Goal: Transaction & Acquisition: Purchase product/service

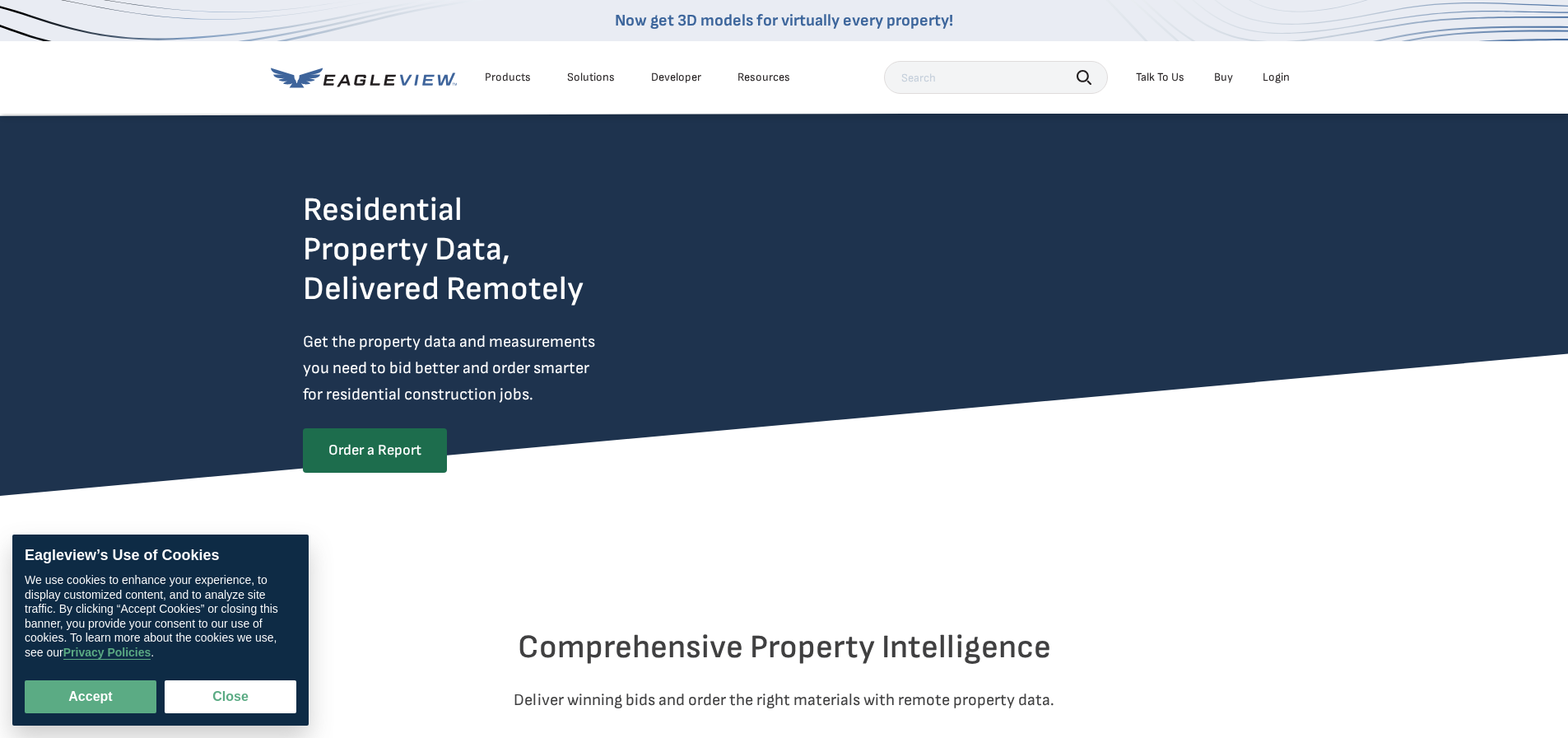
click at [1272, 80] on div "Login" at bounding box center [1276, 77] width 27 height 15
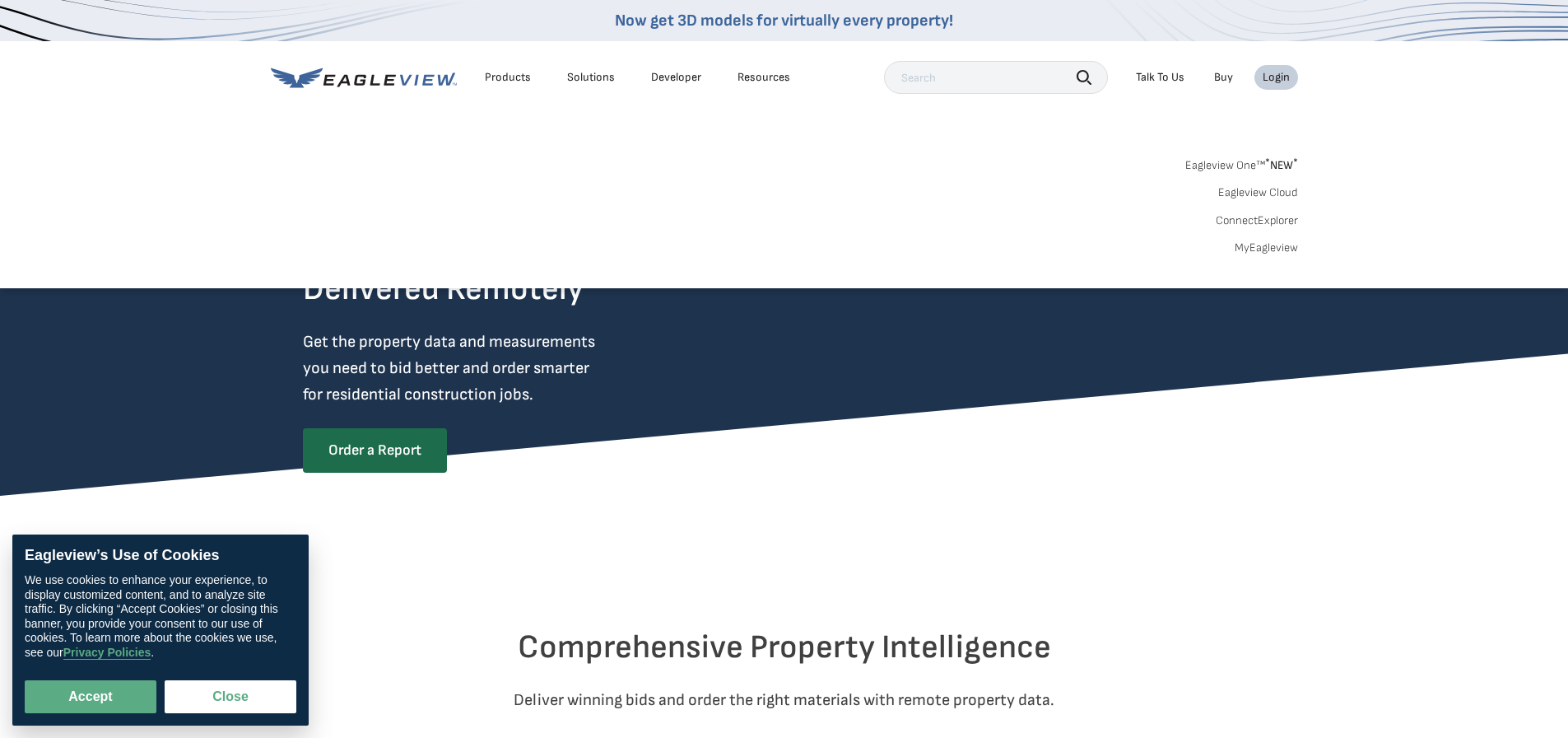
click at [1275, 249] on link "MyEagleview" at bounding box center [1266, 248] width 63 height 15
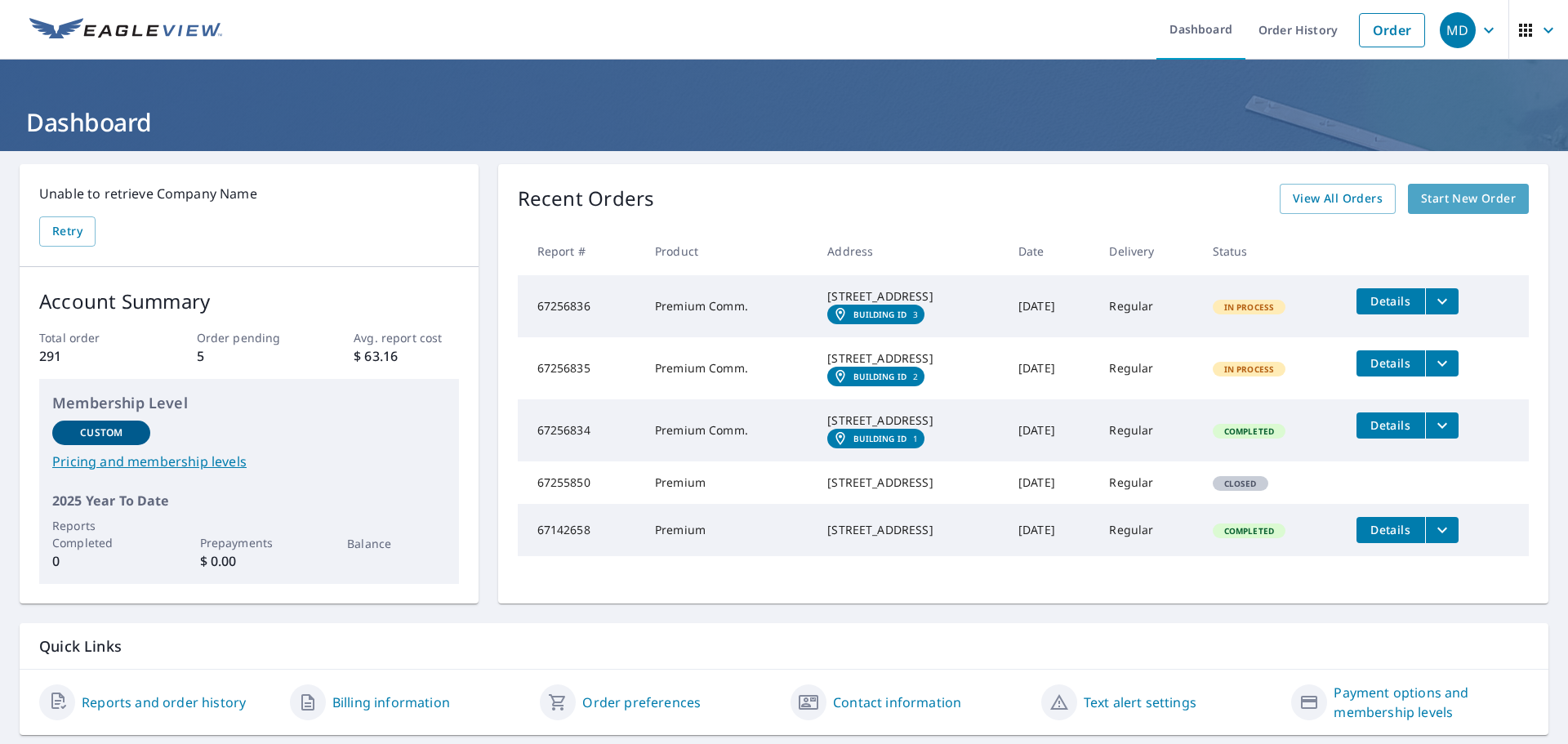
click at [1488, 191] on span "Start New Order" at bounding box center [1468, 199] width 95 height 21
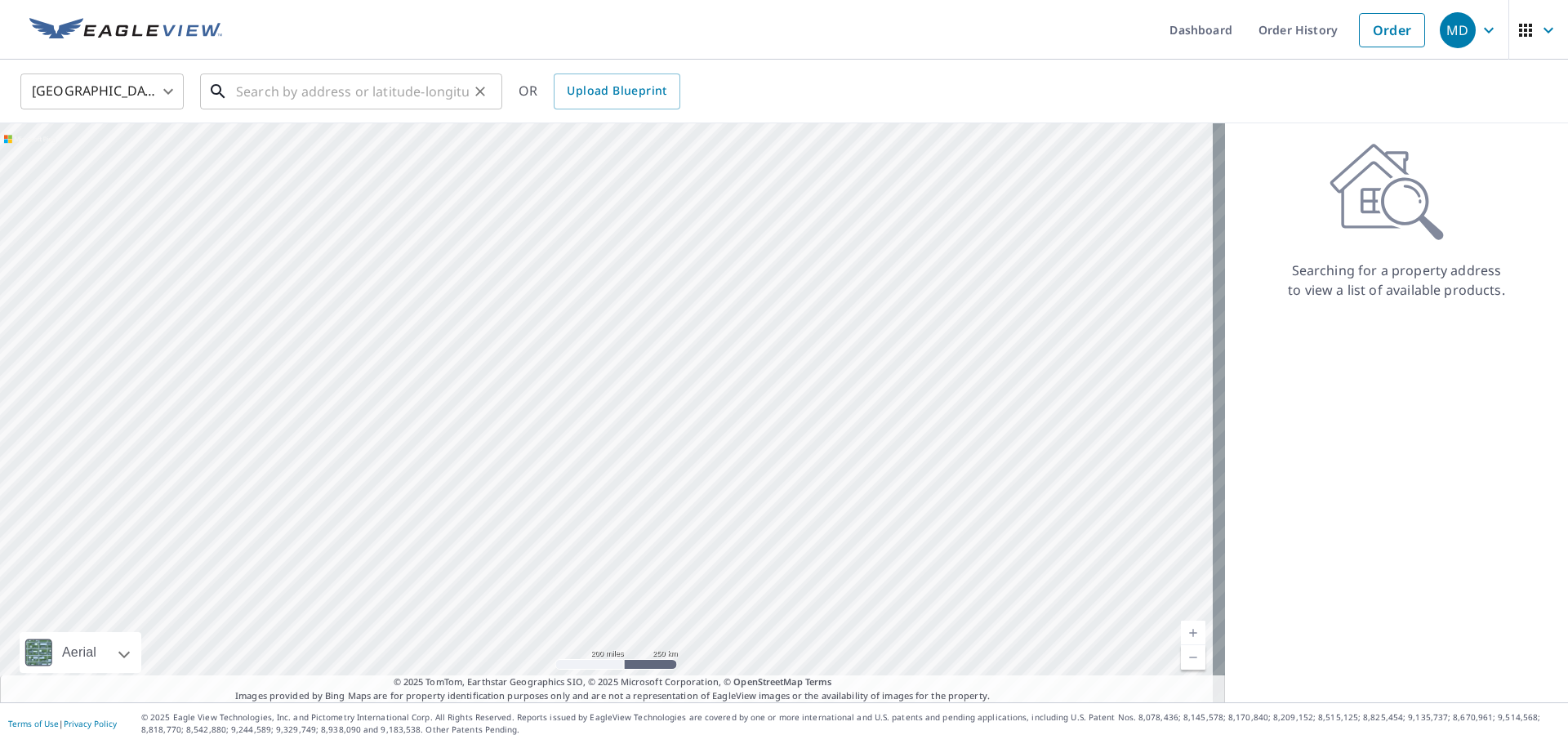
click at [333, 73] on input "text" at bounding box center [352, 91] width 232 height 46
paste input "[STREET_ADDRESS][PERSON_NAME]"
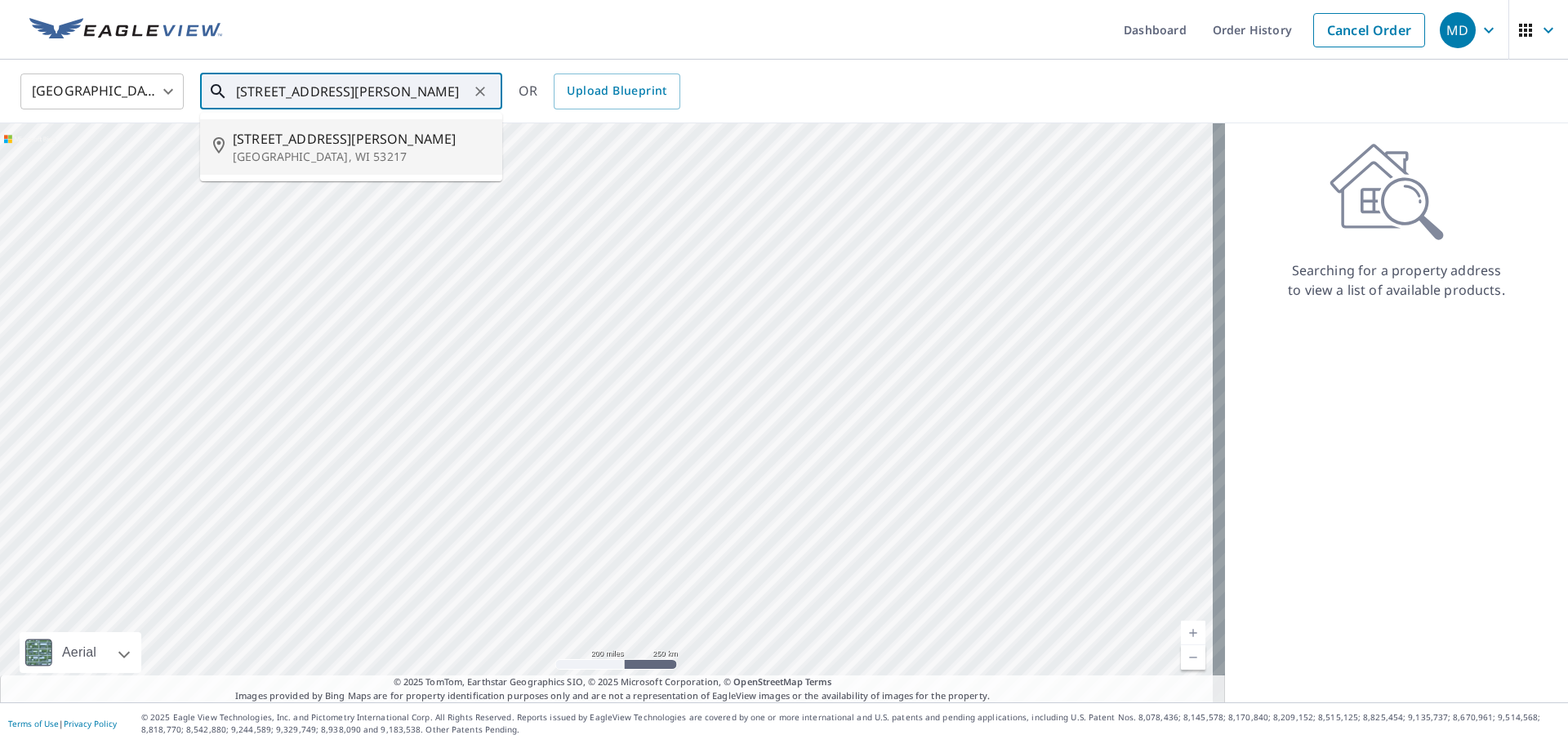
click at [339, 135] on span "[STREET_ADDRESS][PERSON_NAME]" at bounding box center [361, 139] width 257 height 20
type input "[STREET_ADDRESS][PERSON_NAME]"
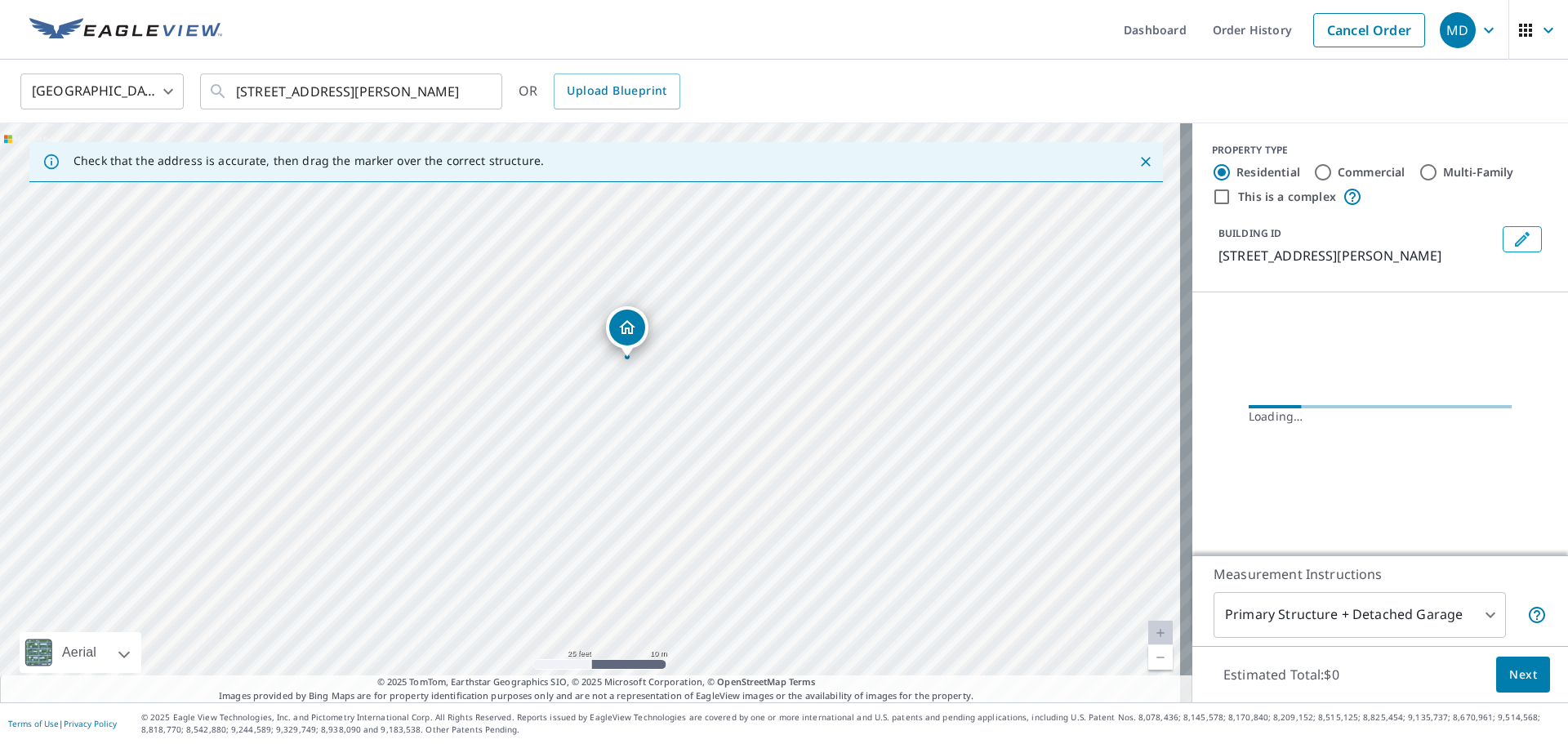
drag, startPoint x: 497, startPoint y: 375, endPoint x: 773, endPoint y: 377, distance: 276.0
click at [773, 377] on div "[STREET_ADDRESS][PERSON_NAME]" at bounding box center [596, 413] width 1192 height 579
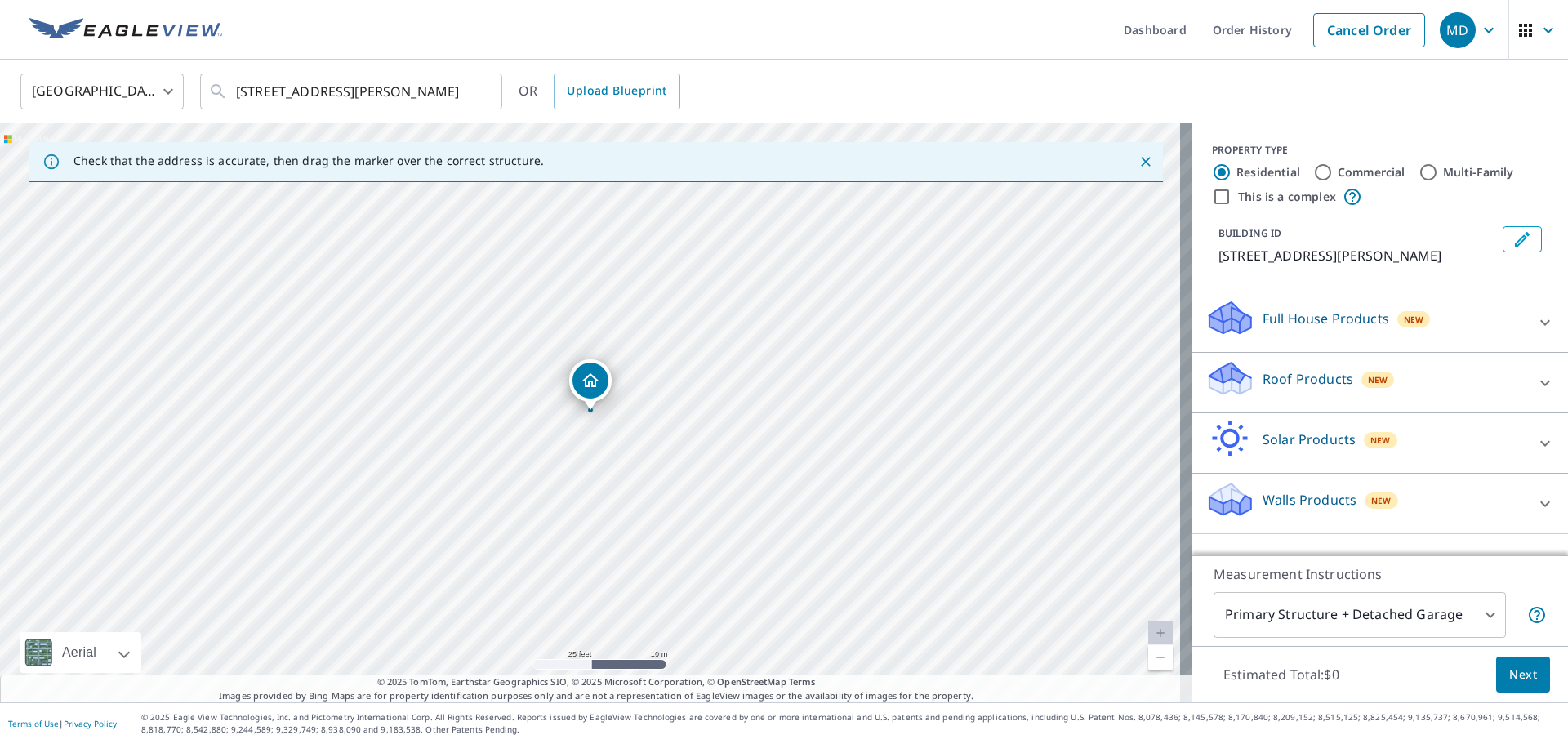
click at [1337, 321] on p "Full House Products" at bounding box center [1325, 318] width 127 height 20
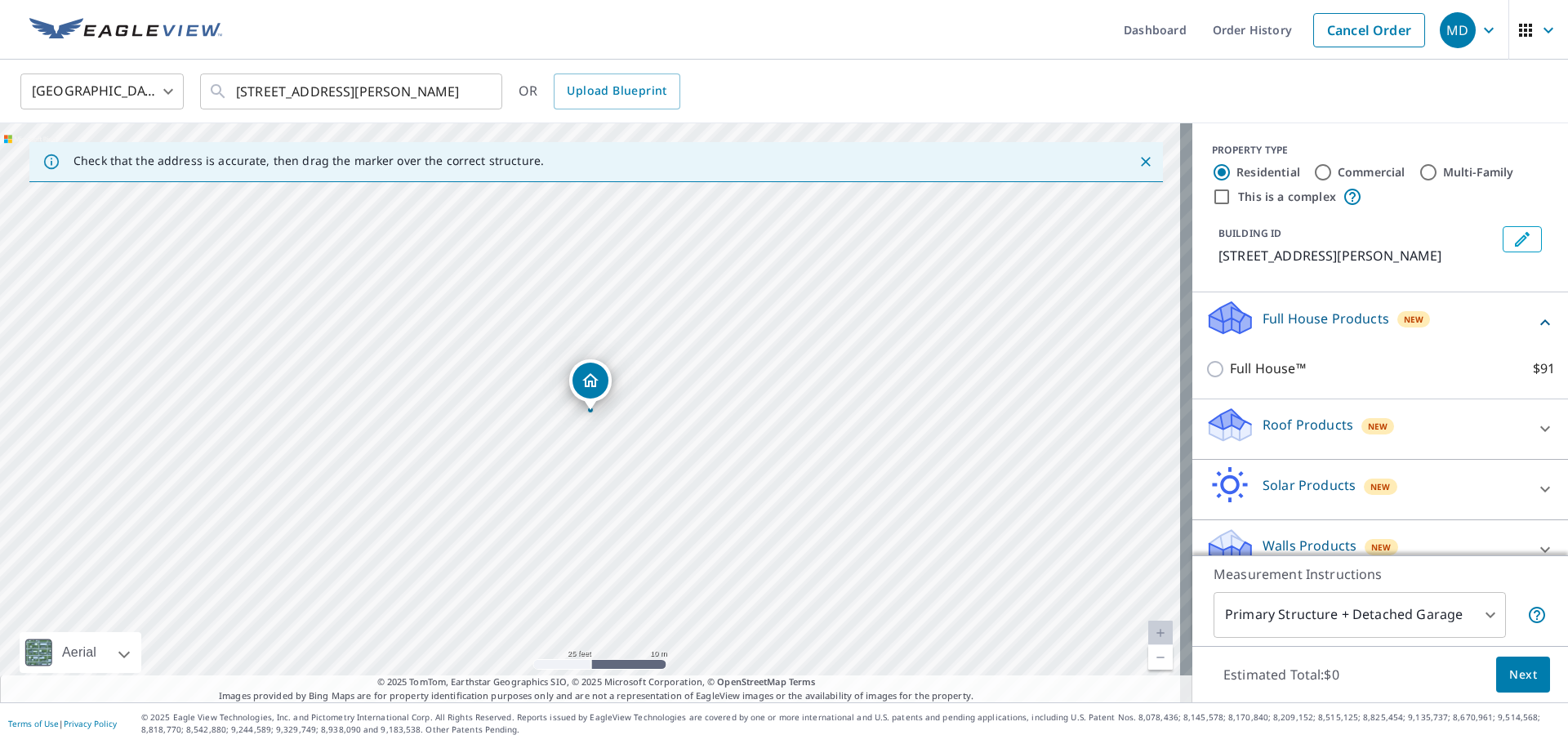
click at [1223, 425] on icon at bounding box center [1231, 420] width 41 height 21
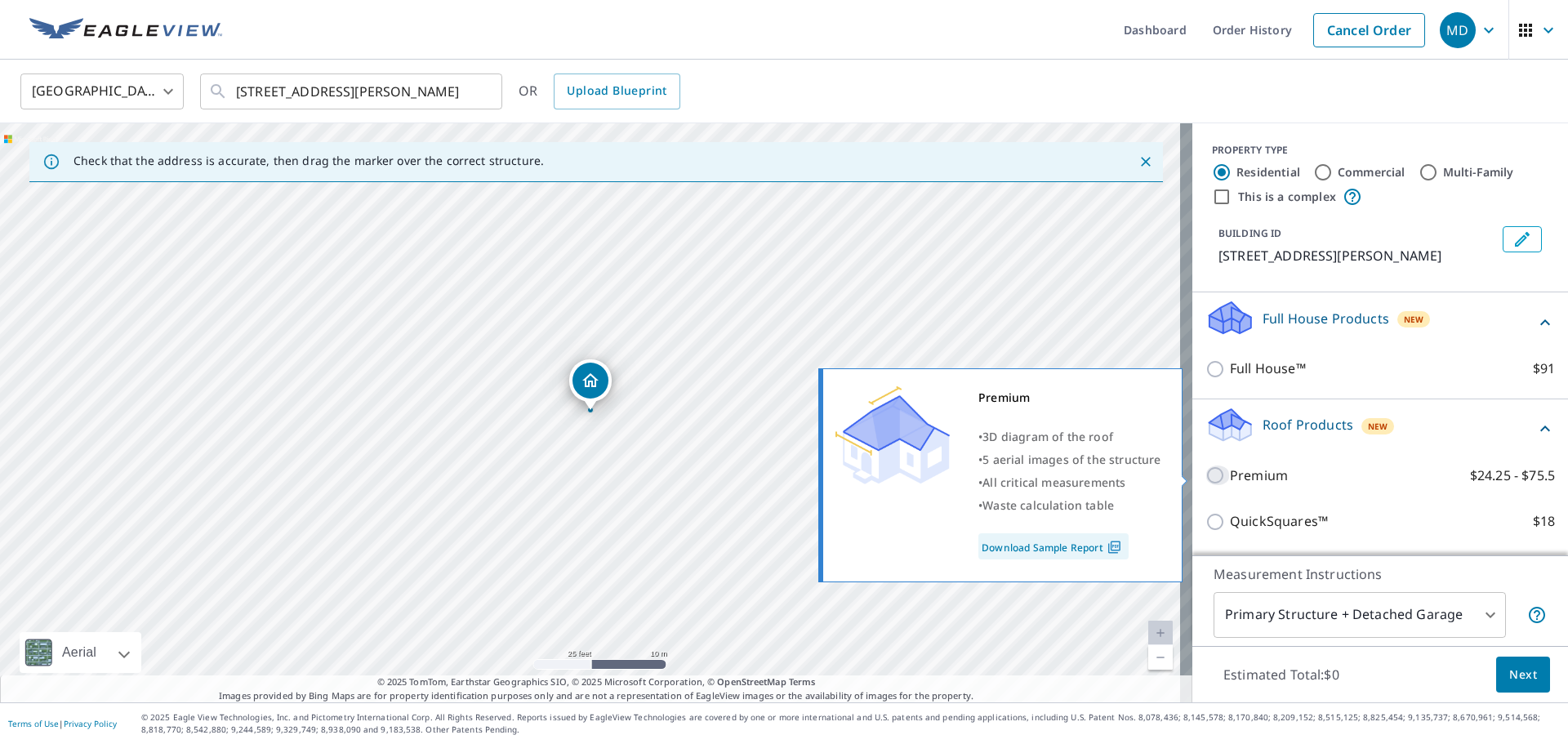
click at [1205, 475] on input "Premium $24.25 - $75.5" at bounding box center [1217, 475] width 24 height 20
checkbox input "true"
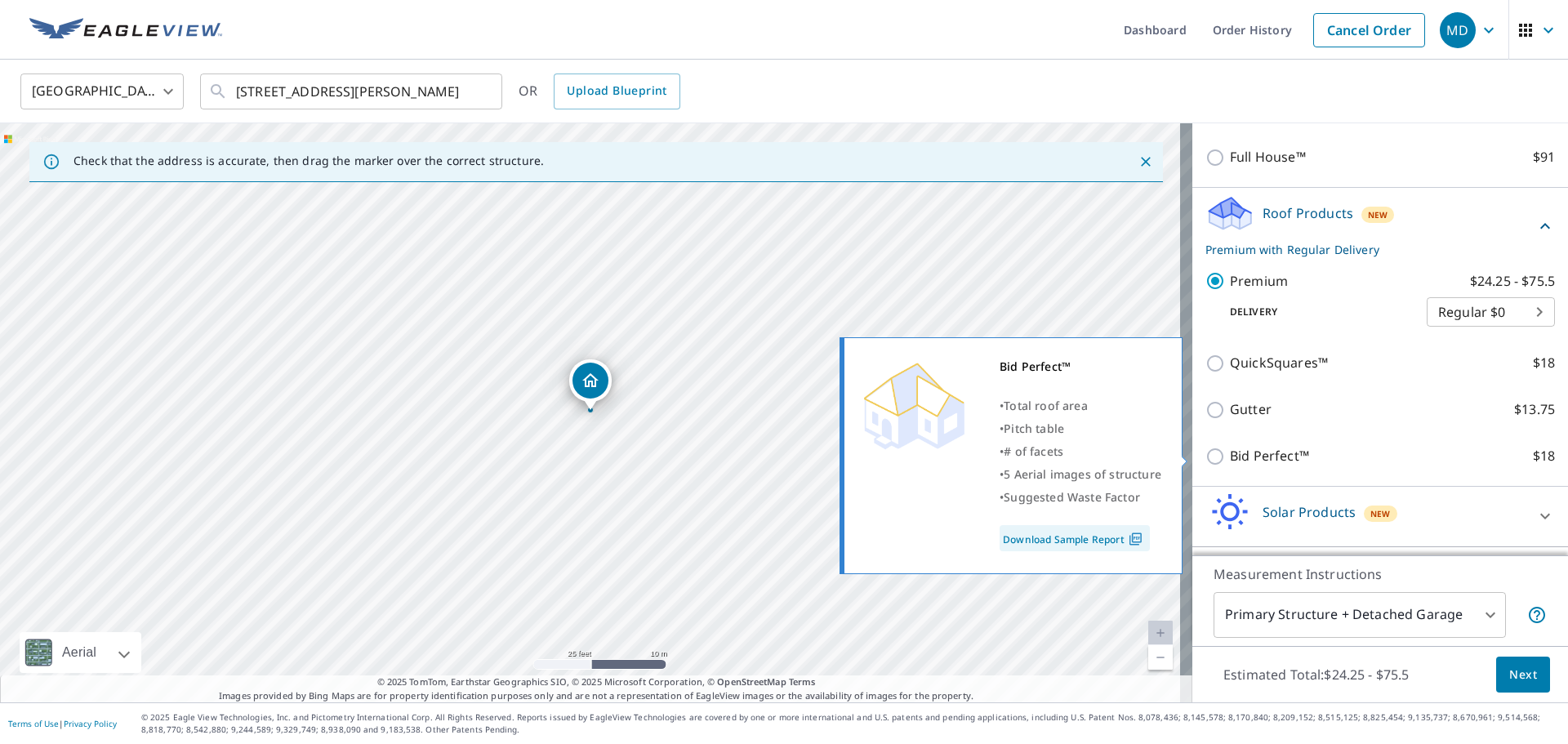
scroll to position [245, 0]
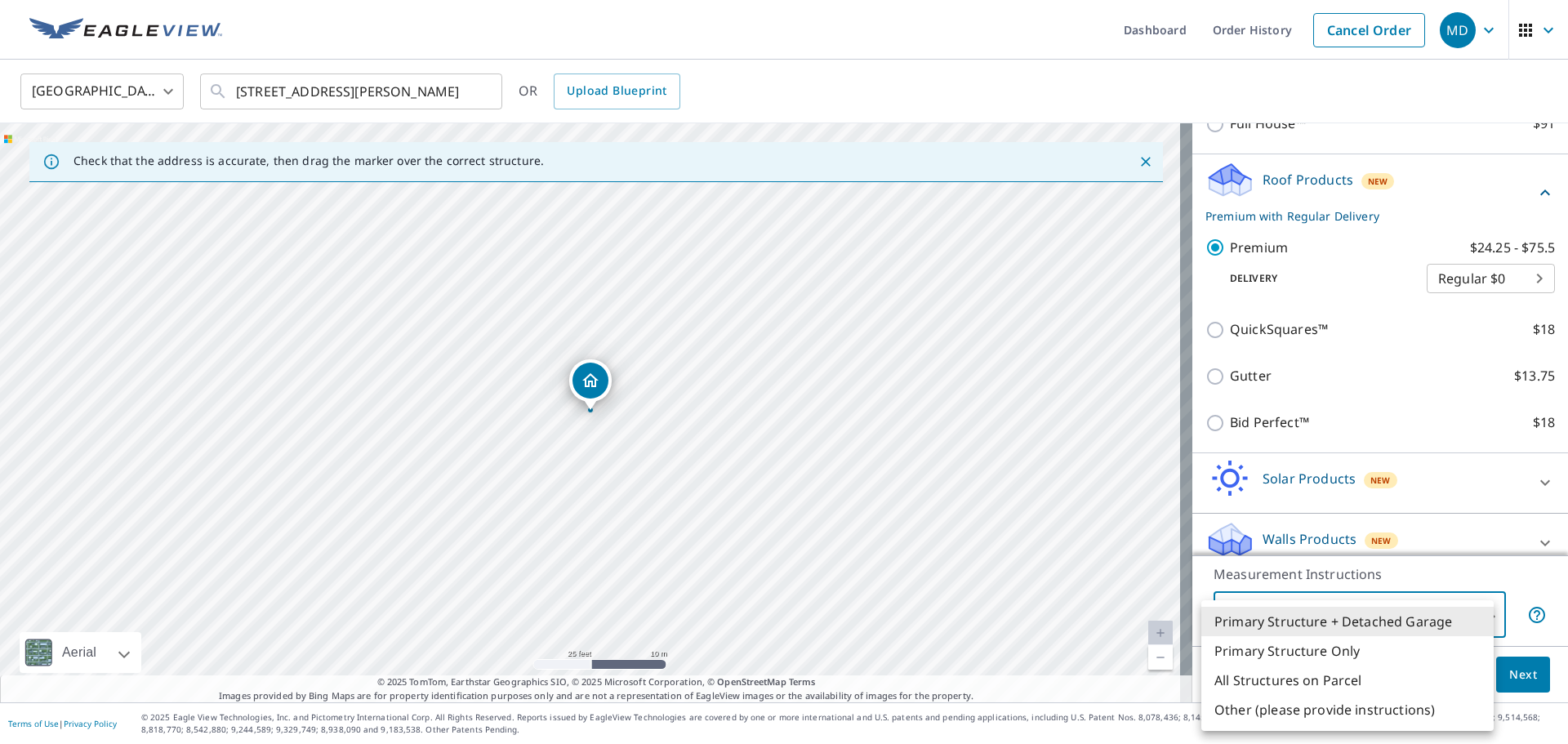
click at [1478, 627] on body "MD MD Dashboard Order History Cancel Order MD United States US ​ 1270 W Dean Rd…" at bounding box center [784, 372] width 1568 height 744
click at [1407, 657] on li "Primary Structure Only" at bounding box center [1348, 650] width 292 height 29
type input "2"
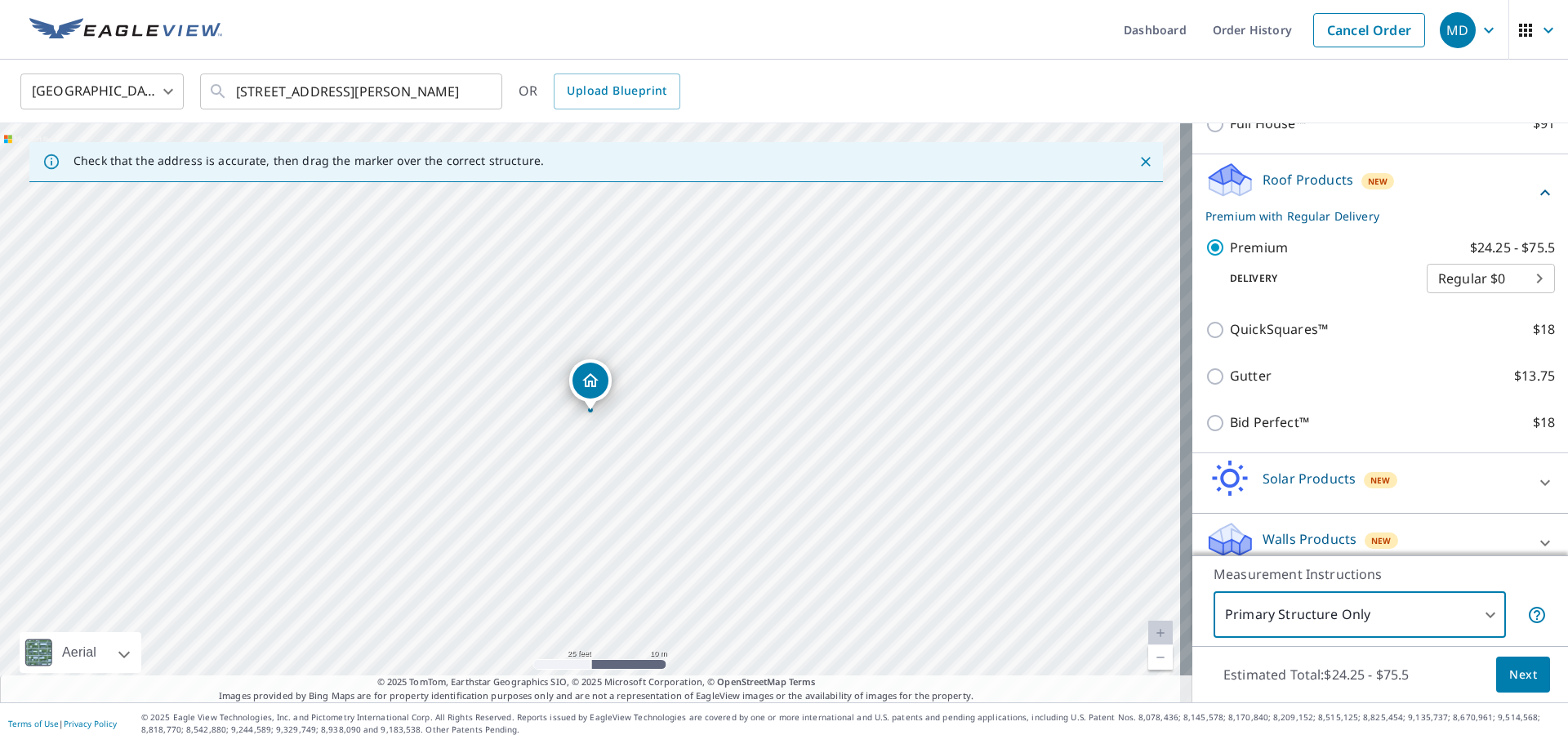
click at [1503, 686] on button "Next" at bounding box center [1524, 675] width 54 height 37
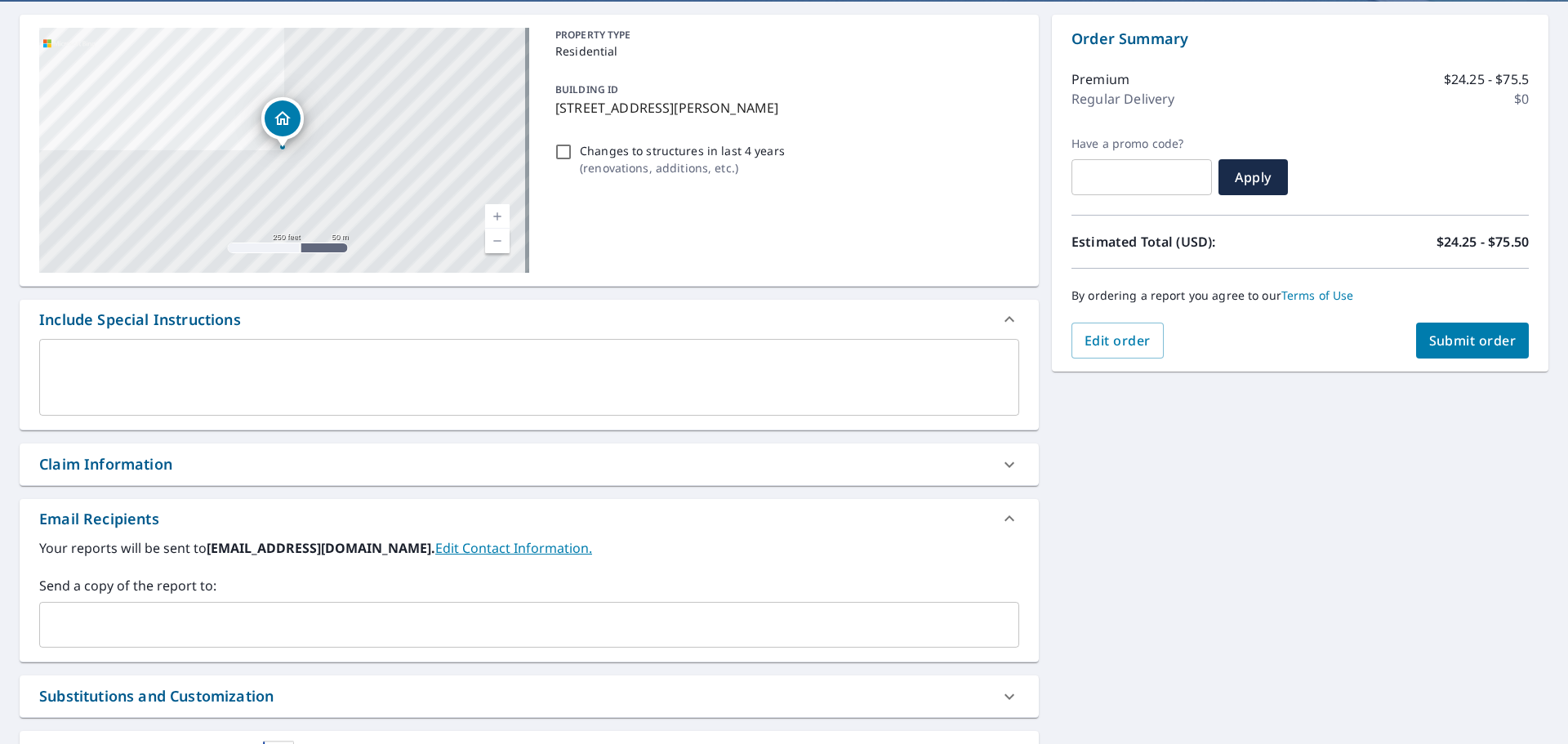
scroll to position [163, 0]
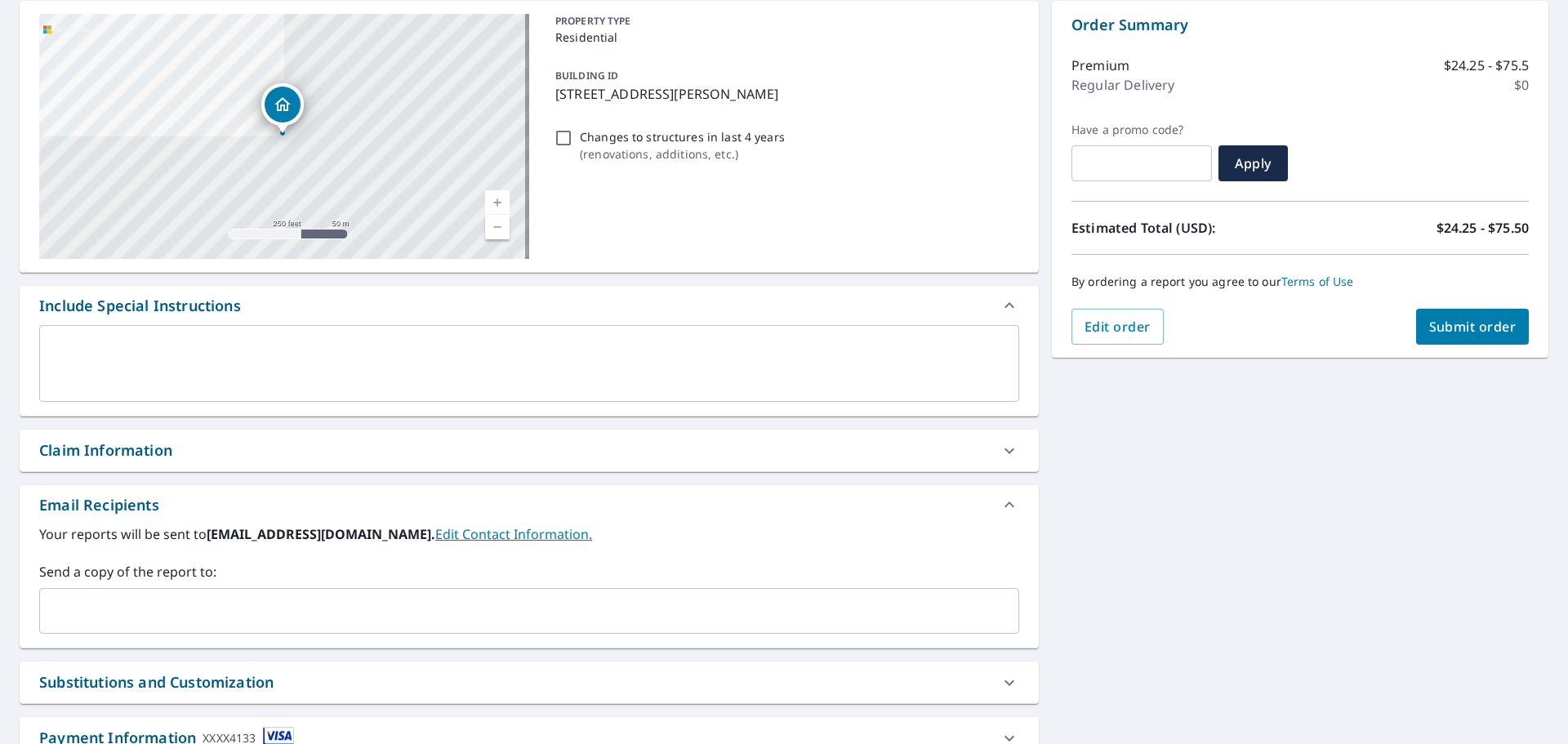
click at [287, 616] on input "text" at bounding box center [517, 610] width 941 height 31
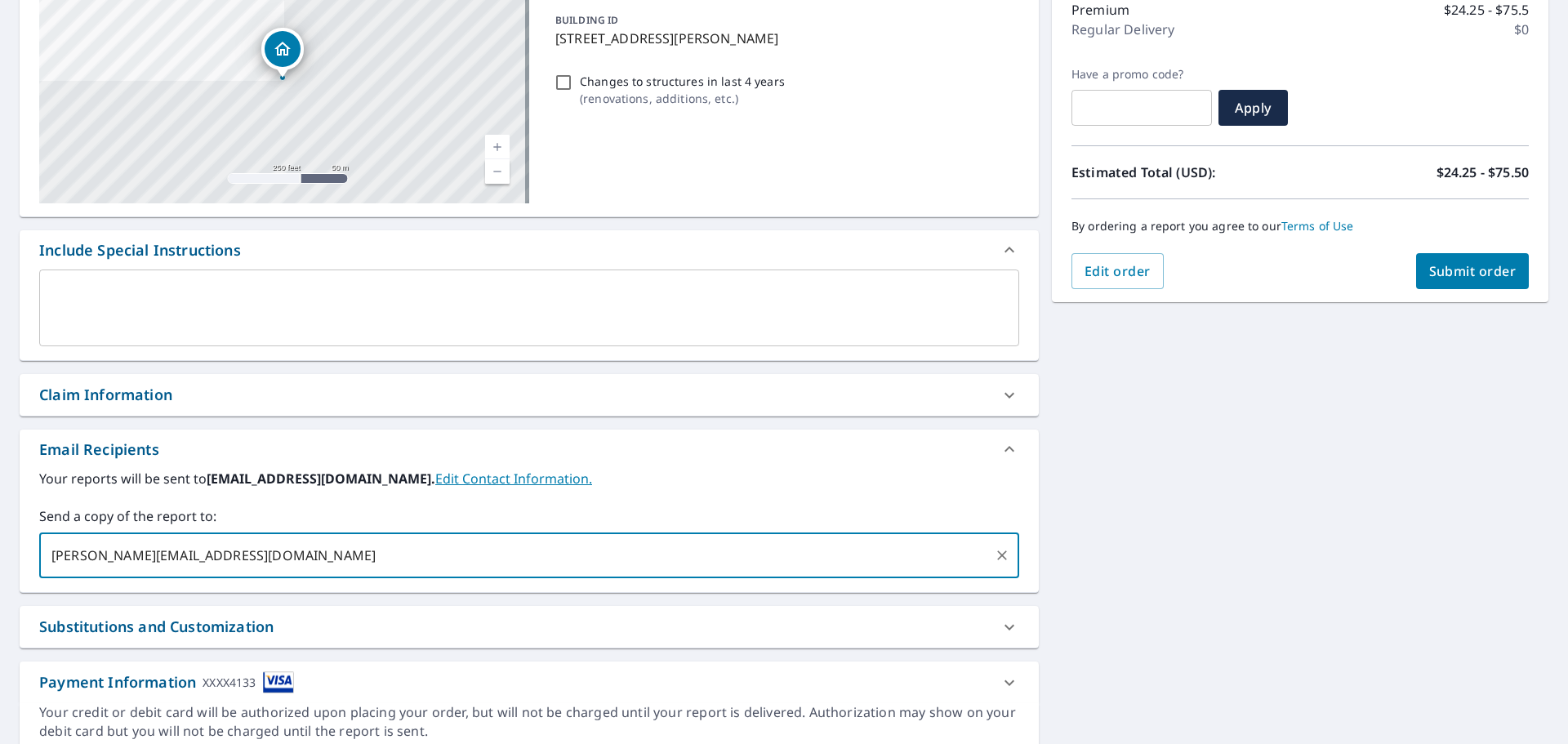
scroll to position [284, 0]
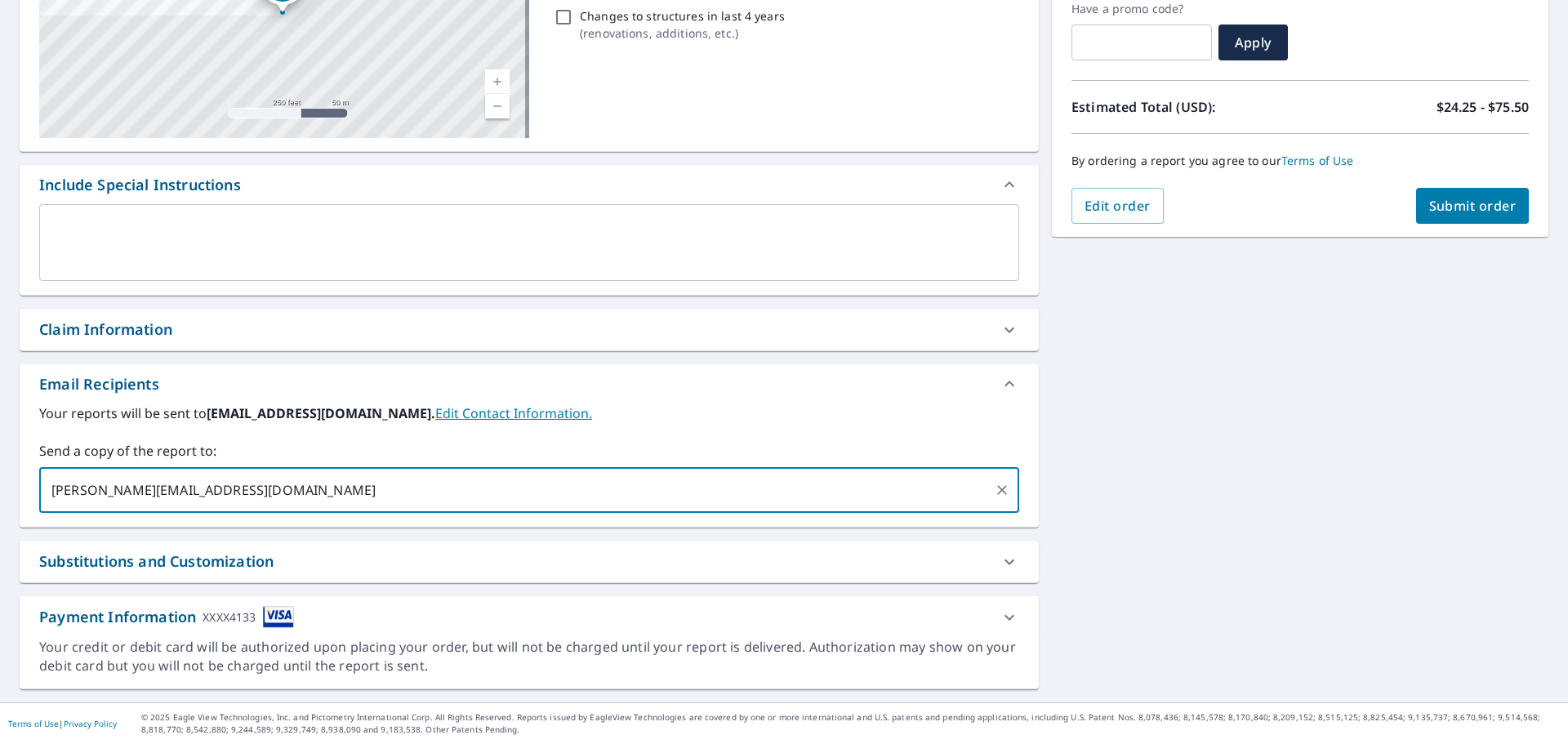
type input "todd@noffkeroofing.com"
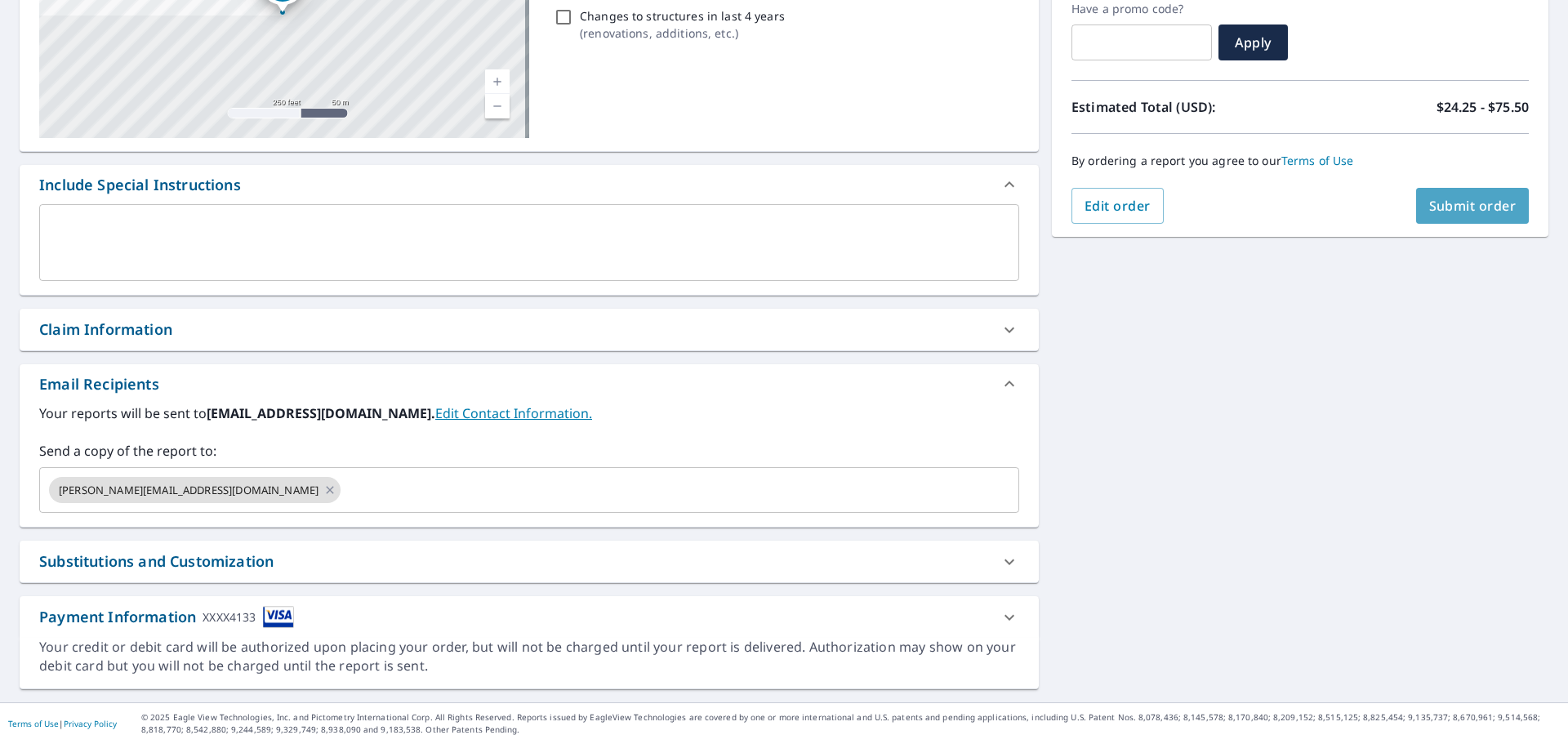
click at [1453, 206] on span "Submit order" at bounding box center [1472, 205] width 87 height 18
checkbox input "true"
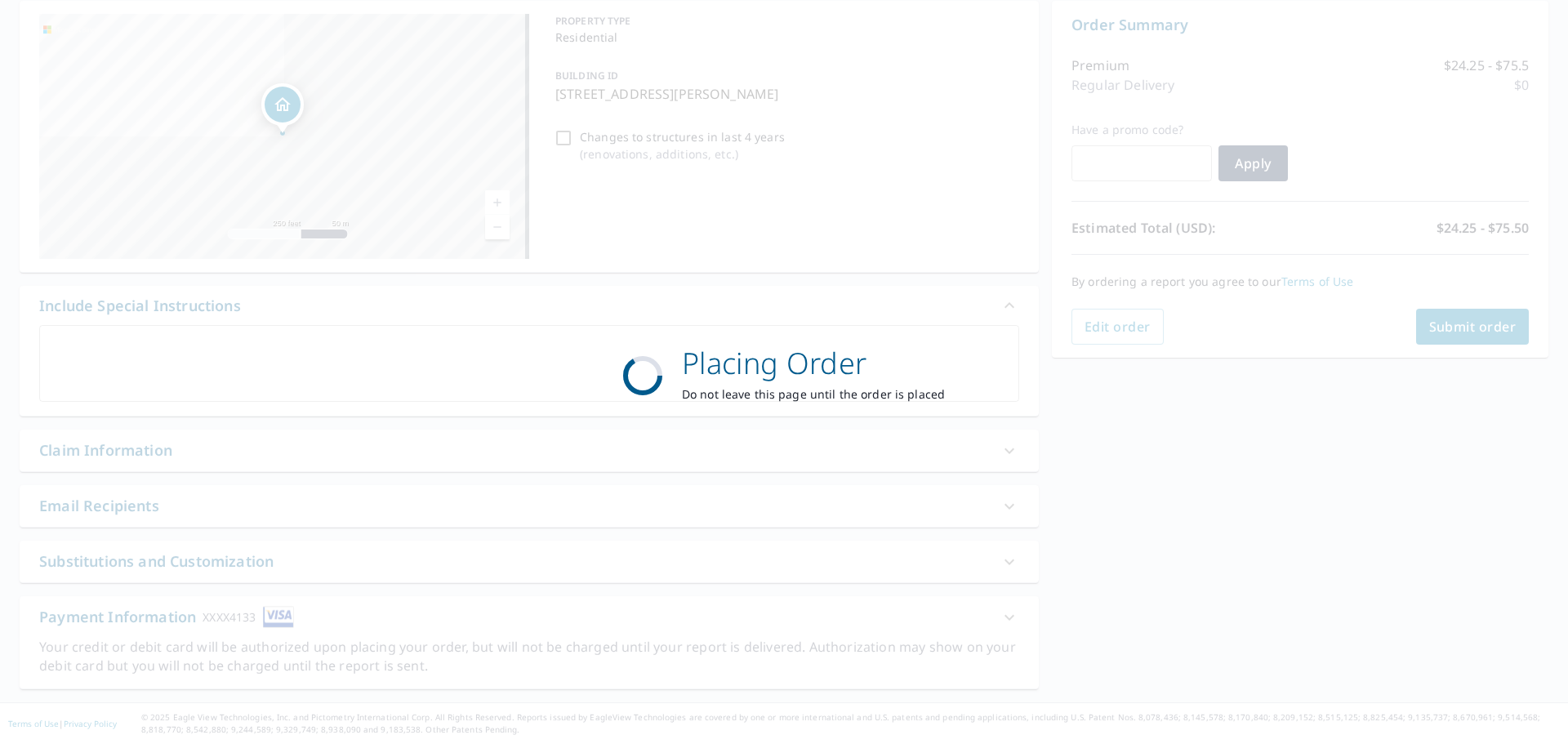
scroll to position [163, 0]
